Goal: Communication & Community: Answer question/provide support

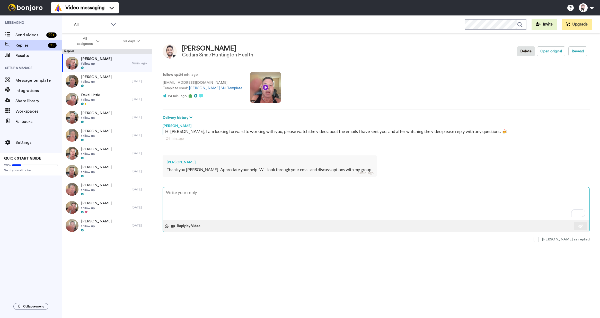
click at [186, 193] on textarea "To enrich screen reader interactions, please activate Accessibility in Grammarl…" at bounding box center [376, 203] width 427 height 33
type textarea "x"
type textarea "S"
type textarea "x"
type textarea "So"
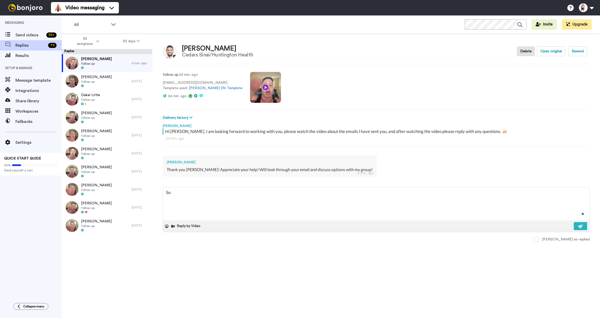
type textarea "x"
type textarea "Sou"
type textarea "x"
type textarea "Soun"
type textarea "x"
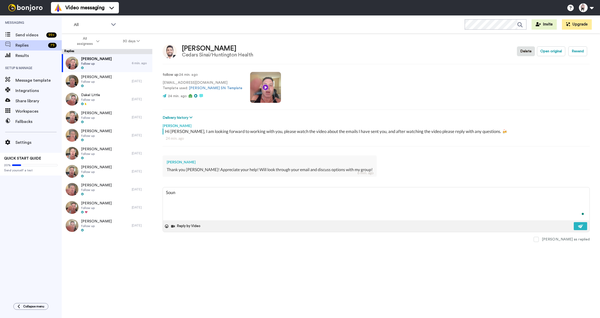
type textarea "Sound"
type textarea "x"
type textarea "Sounds"
type textarea "x"
type textarea "Sounds g"
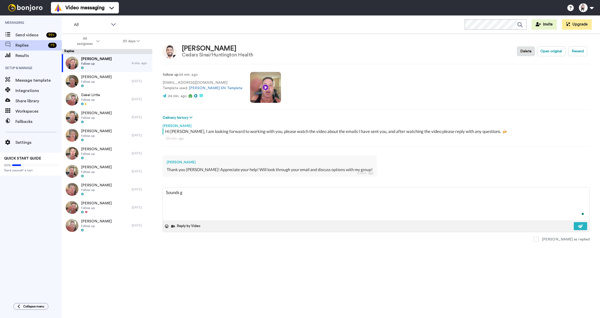
type textarea "x"
type textarea "Sounds go"
type textarea "x"
type textarea "Sounds goo"
type textarea "x"
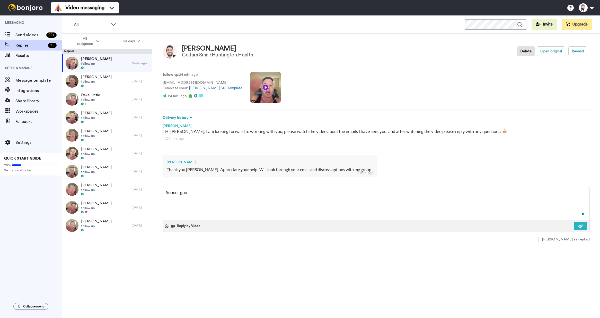
type textarea "Sounds good"
type textarea "x"
type textarea "Sounds good"
type textarea "x"
type textarea "Sounds good"
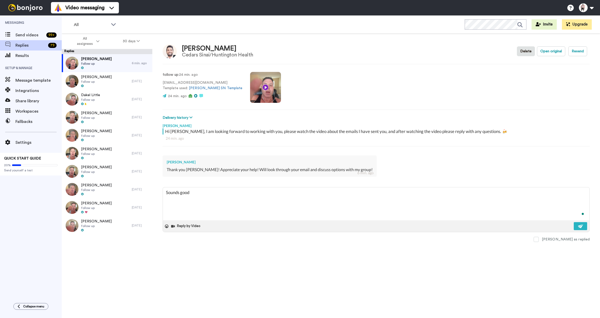
type textarea "x"
type textarea "Sounds goodm"
type textarea "x"
type textarea "Sounds goodm,"
type textarea "x"
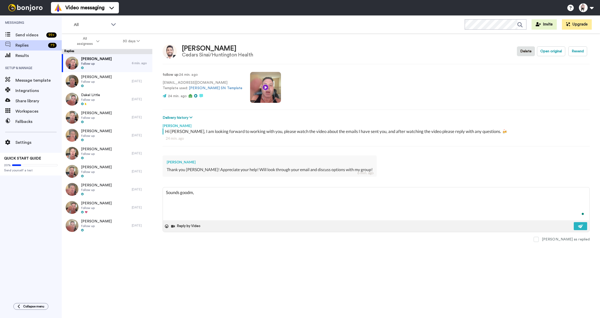
type textarea "Sounds goodm,"
type textarea "x"
type textarea "Sounds goodm,"
type textarea "x"
type textarea "Sounds goodm"
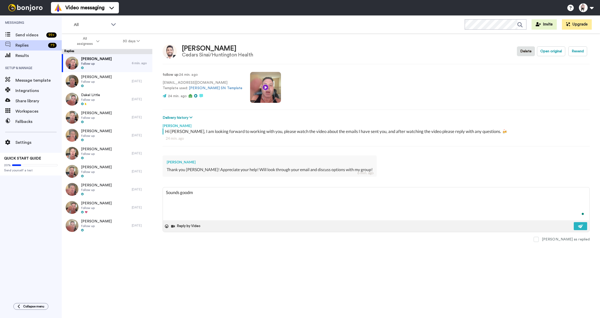
type textarea "x"
type textarea "Sounds good"
type textarea "x"
type textarea "Sounds good,"
type textarea "x"
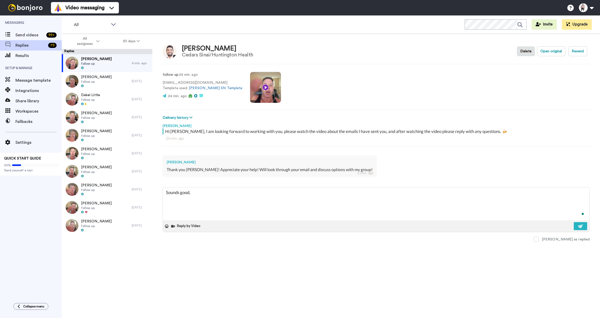
type textarea "Sounds good,"
type textarea "x"
type textarea "Sounds good, T"
type textarea "x"
type textarea "Sounds good, Ta"
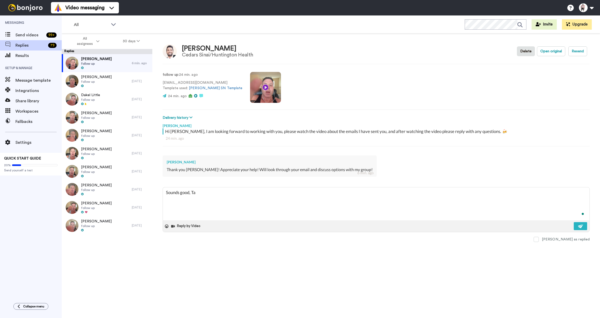
type textarea "x"
type textarea "Sounds good, Tah"
type textarea "x"
type textarea "Sounds good, Tahn"
type textarea "x"
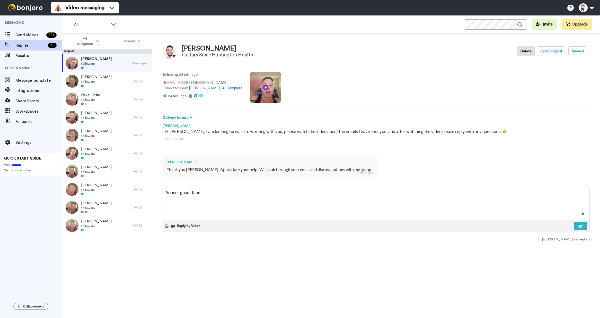
type textarea "Sounds good, Tahnk"
type textarea "x"
type textarea "Sounds good, Tahnk"
type textarea "x"
type textarea "Sounds good, Tahnk"
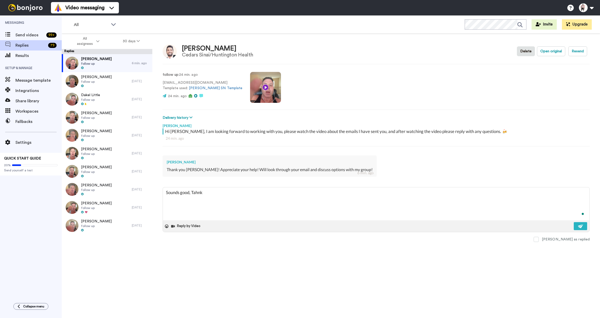
type textarea "x"
type textarea "Sounds good, Tahn"
type textarea "x"
type textarea "Sounds good, Tah"
type textarea "x"
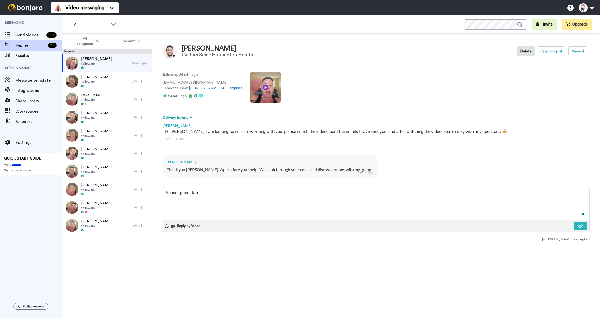
type textarea "Sounds good, Ta"
type textarea "x"
type textarea "Sounds good, T"
type textarea "x"
type textarea "Sounds good, Tha"
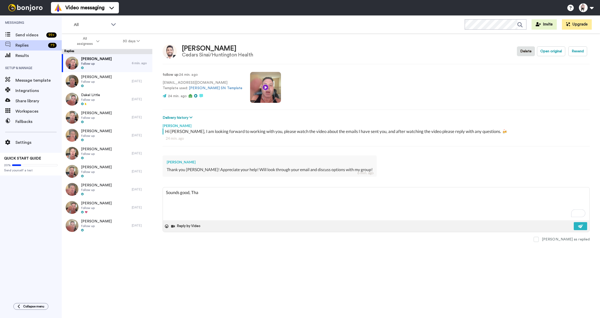
type textarea "x"
type textarea "Sounds good, Than"
type textarea "x"
type textarea "Sounds good, Thank"
type textarea "x"
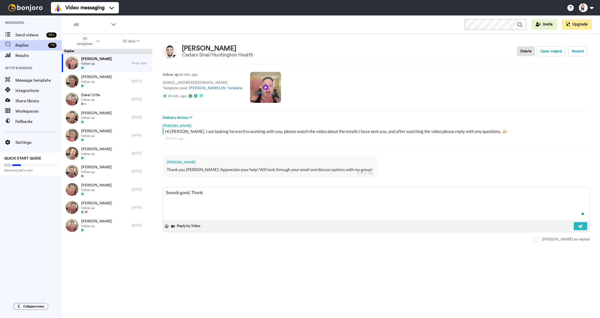
type textarea "Sounds good, Thank"
type textarea "x"
type textarea "Sounds good, Thank y"
type textarea "x"
type textarea "Sounds good, Thank yo"
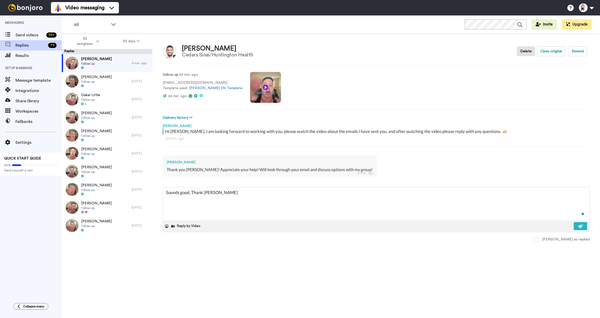
type textarea "x"
type textarea "Sounds good, Thank you"
type textarea "x"
type textarea "Sounds good, Thank you"
click at [584, 227] on button at bounding box center [580, 226] width 13 height 8
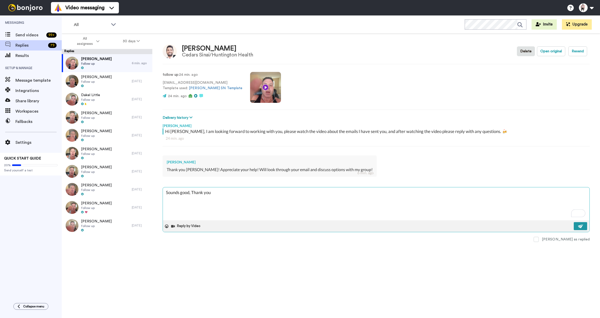
type textarea "x"
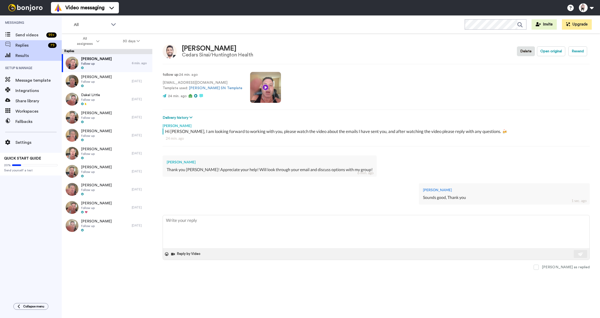
type textarea "x"
click at [29, 56] on span "Results" at bounding box center [38, 56] width 46 height 6
